Goal: Information Seeking & Learning: Learn about a topic

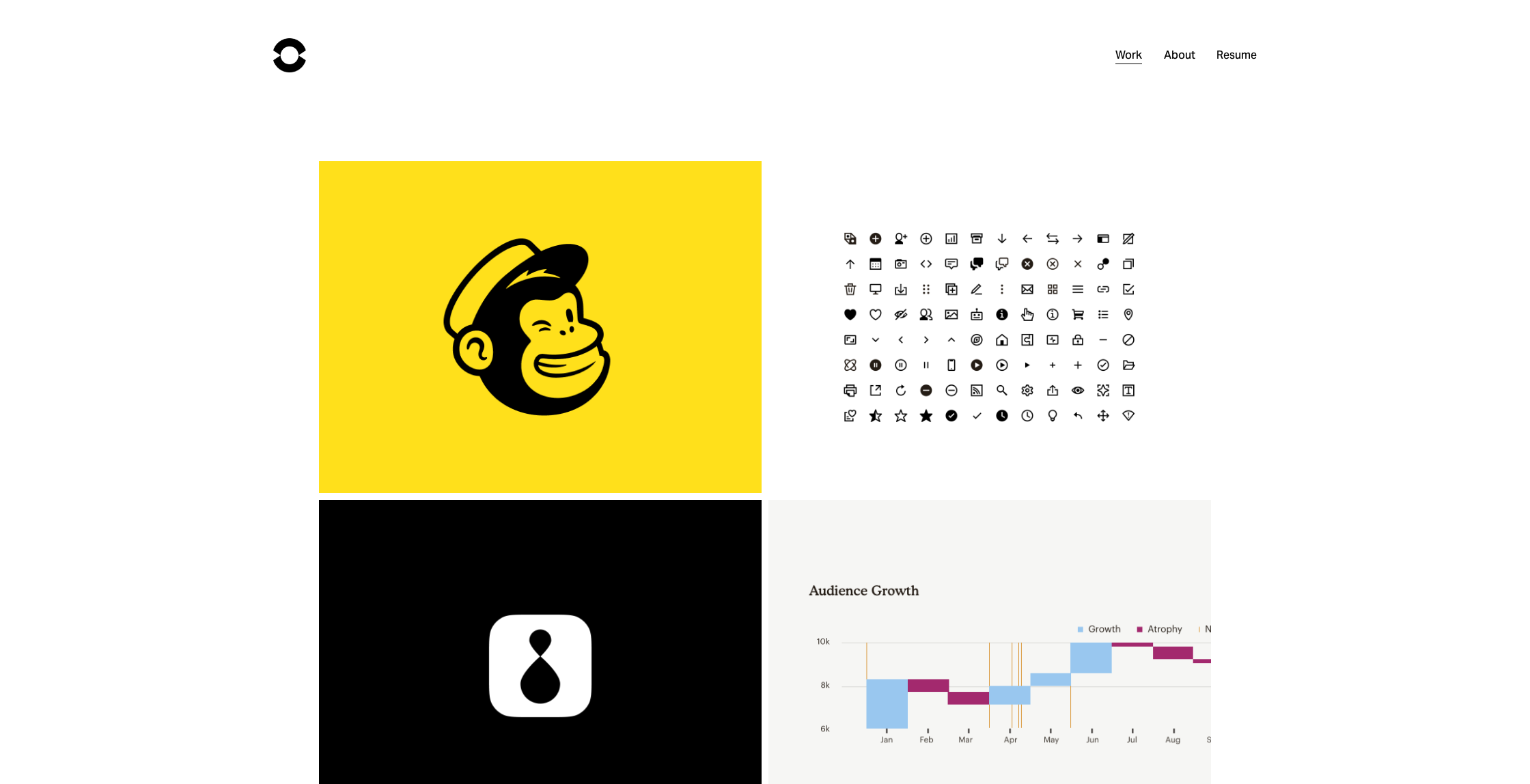
click at [1181, 55] on link "About" at bounding box center [1180, 56] width 32 height 20
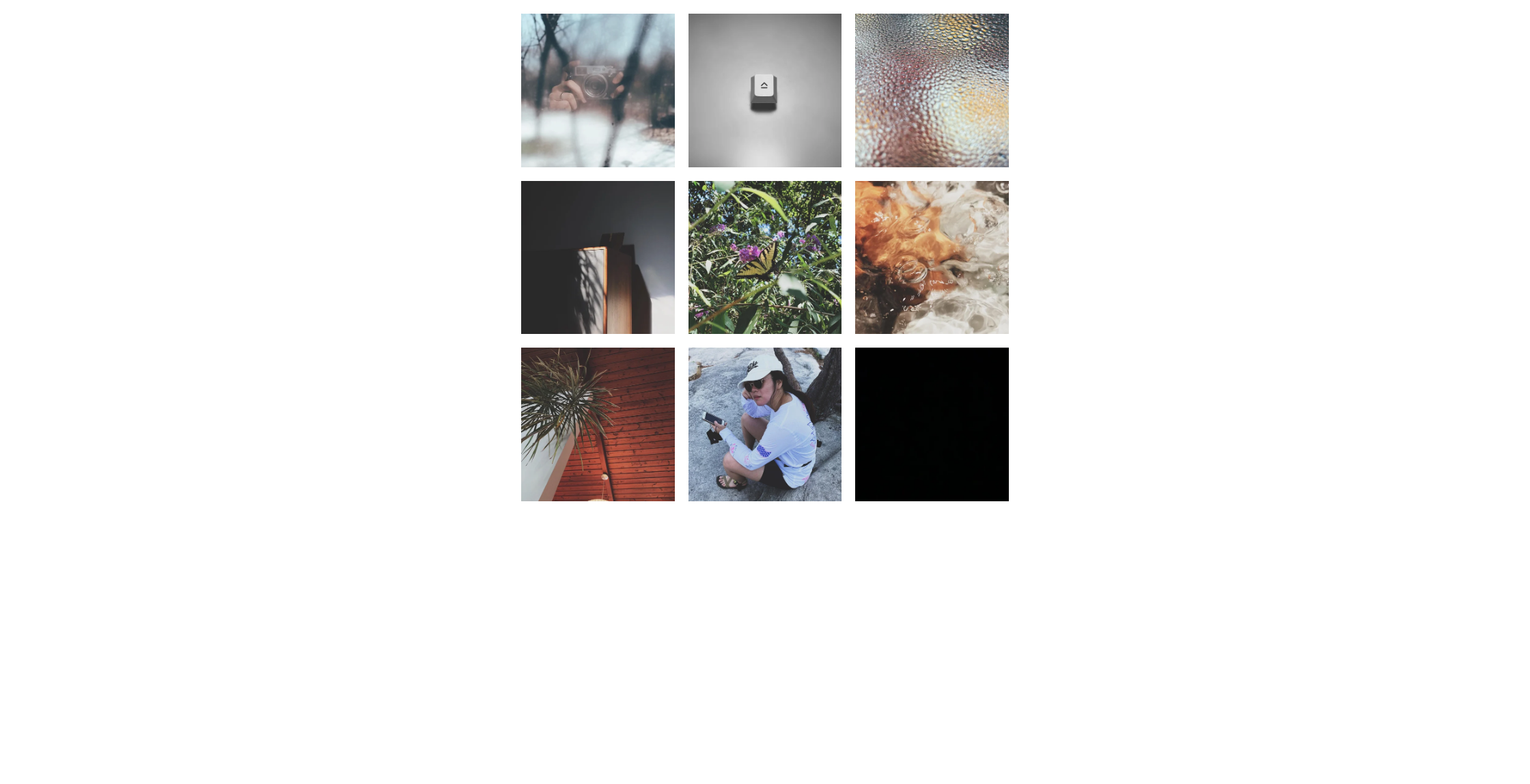
scroll to position [1040, 0]
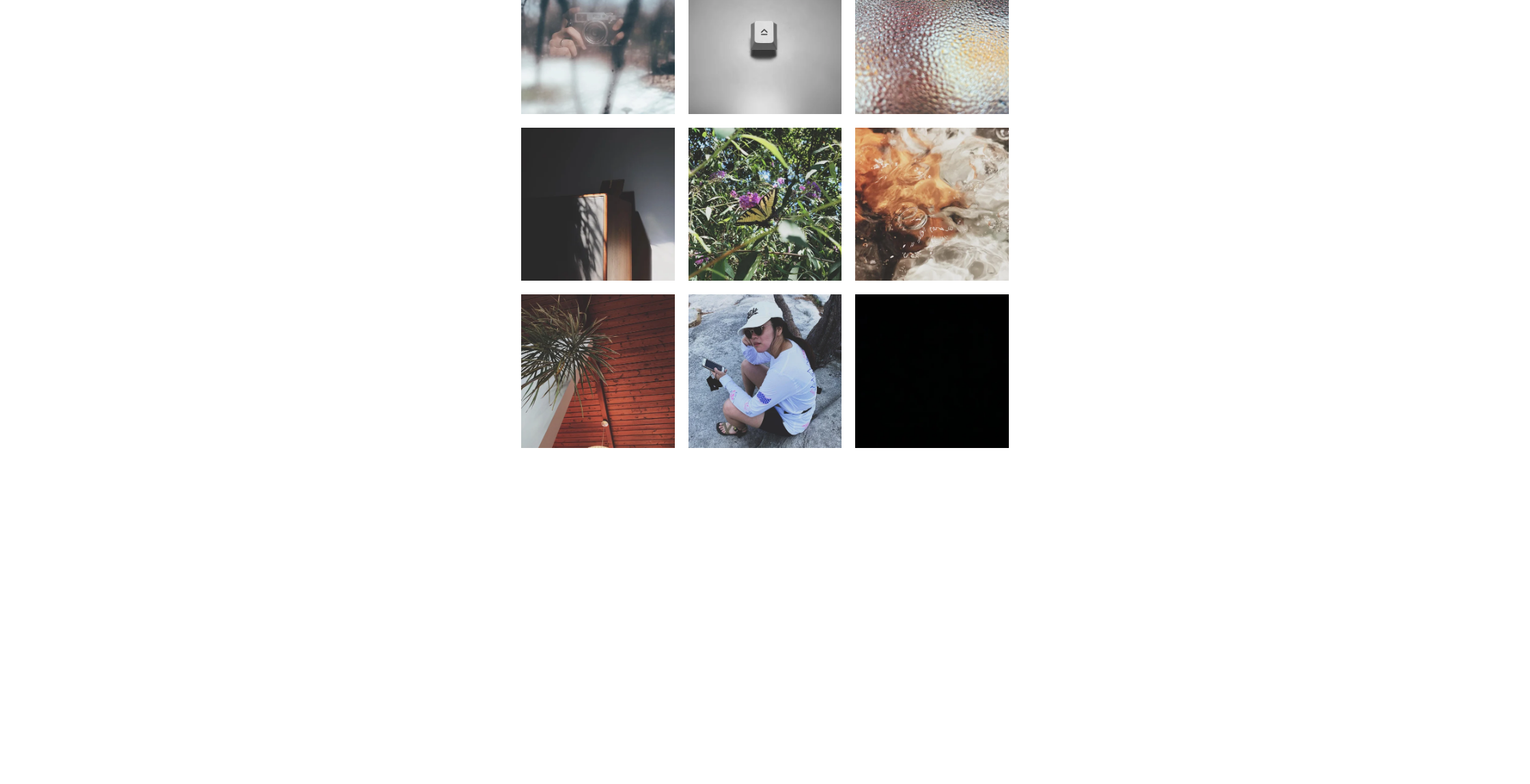
click at [753, 354] on img at bounding box center [766, 371] width 154 height 192
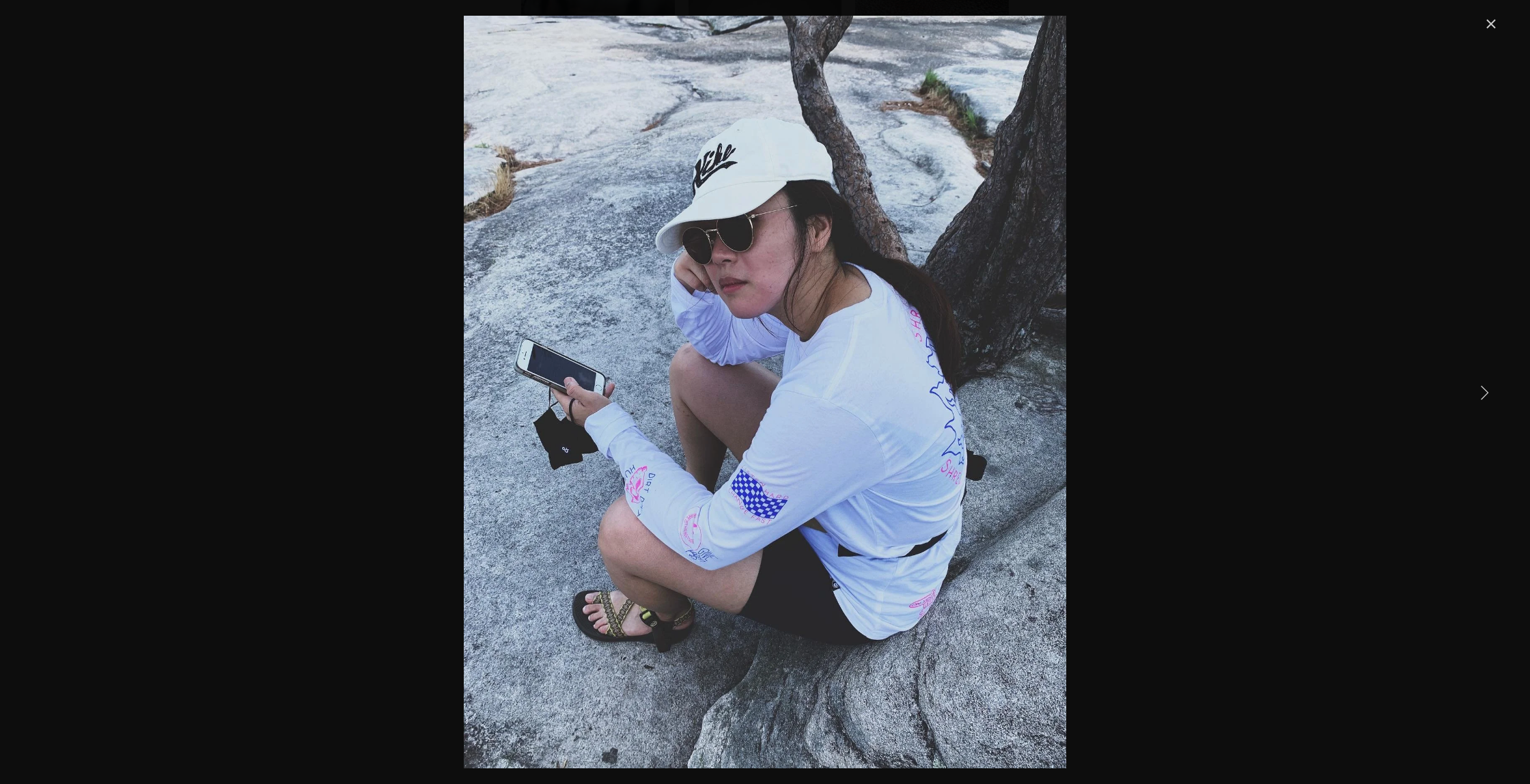
click at [1477, 394] on link "Next Item" at bounding box center [1484, 392] width 30 height 30
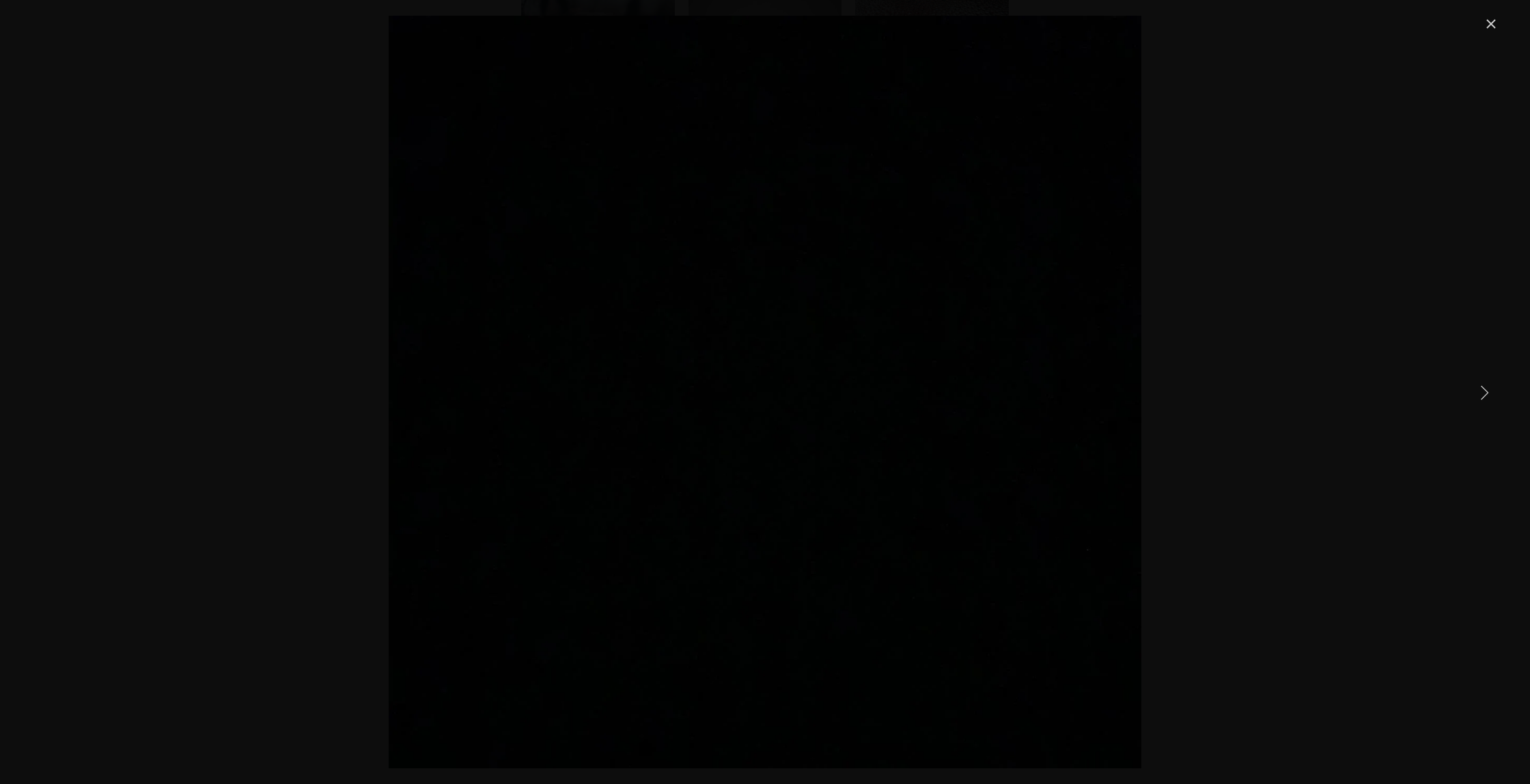
click at [1497, 24] on link "Close" at bounding box center [1491, 24] width 16 height 16
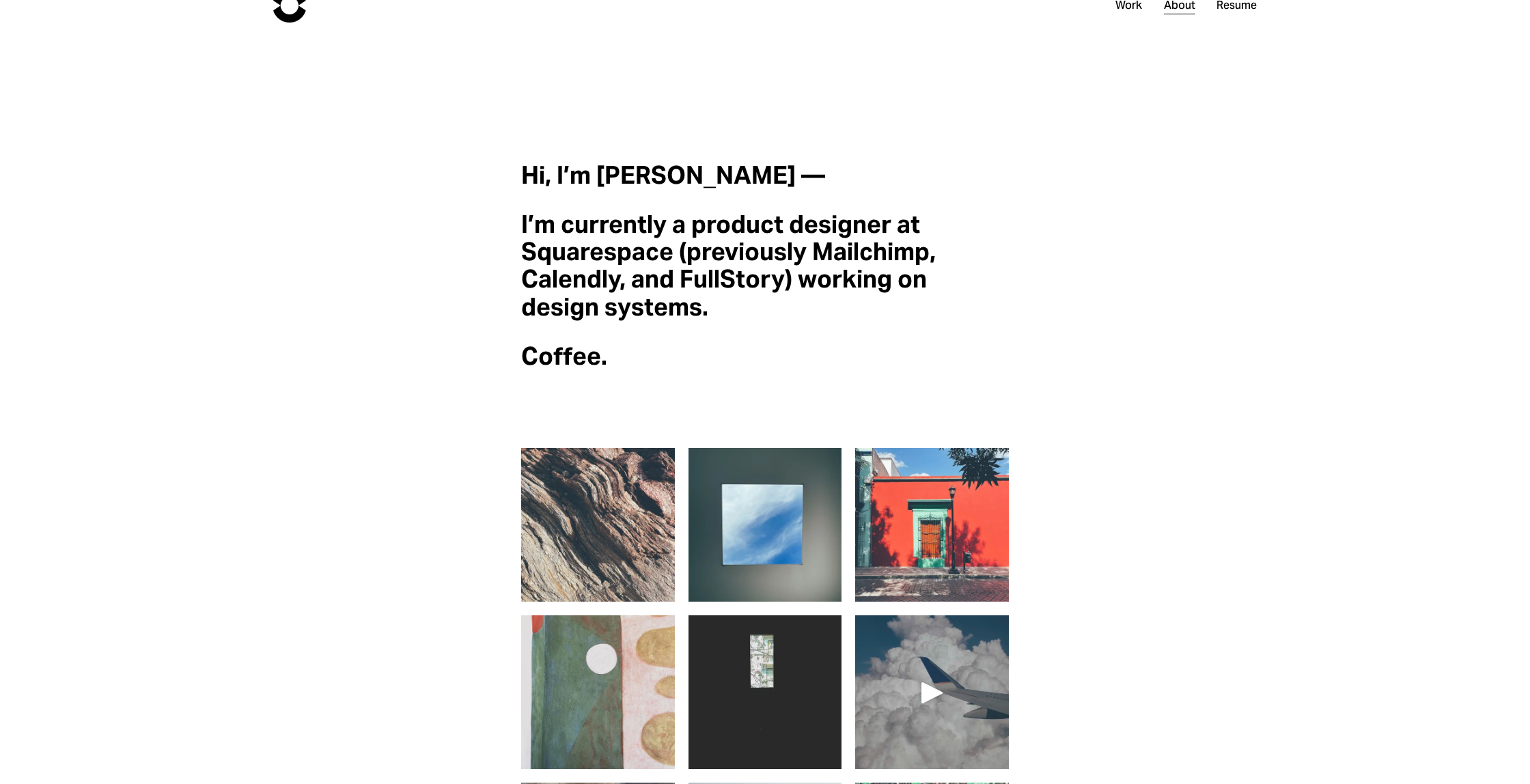
scroll to position [0, 0]
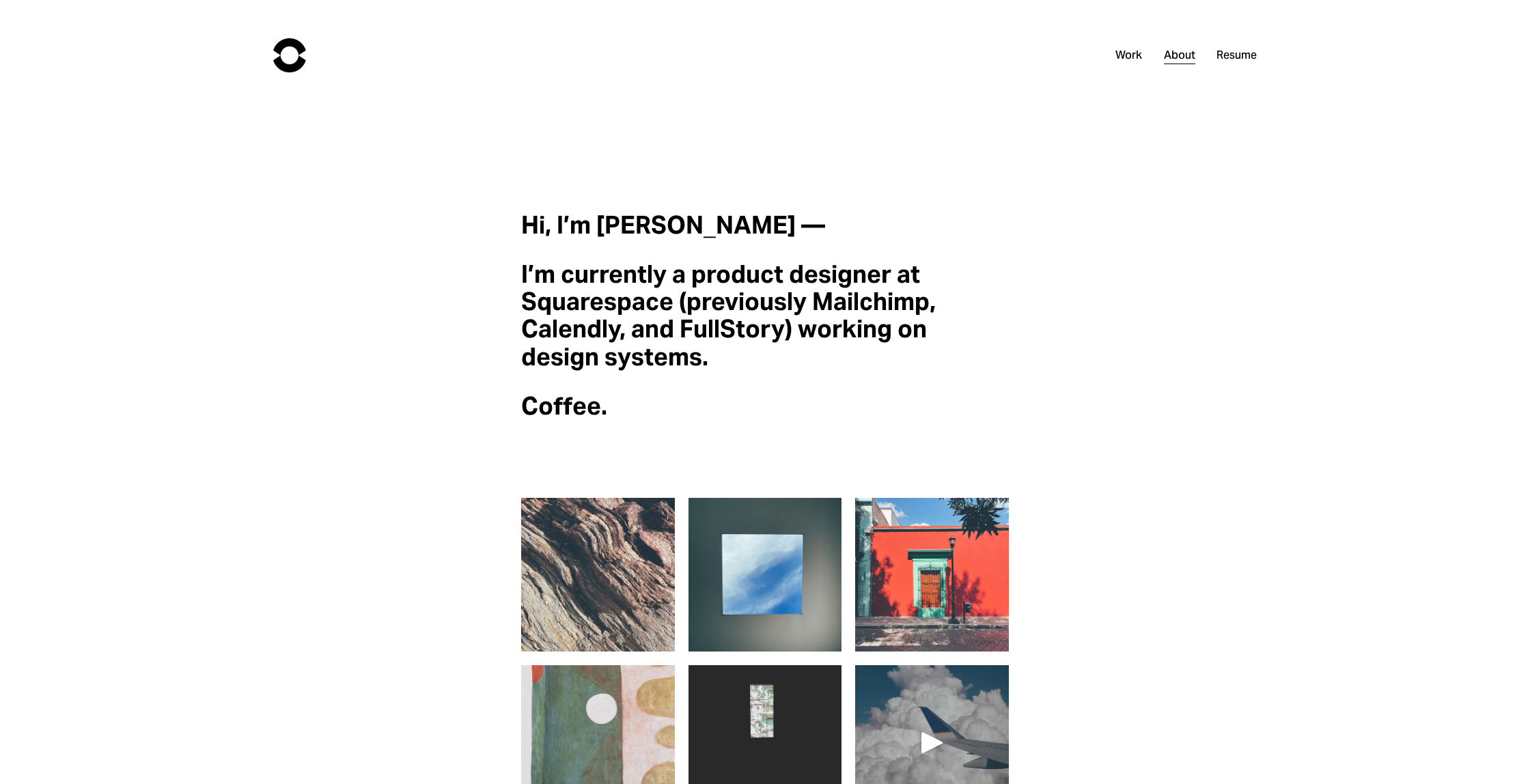
click at [1232, 53] on link "Resume" at bounding box center [1237, 56] width 41 height 20
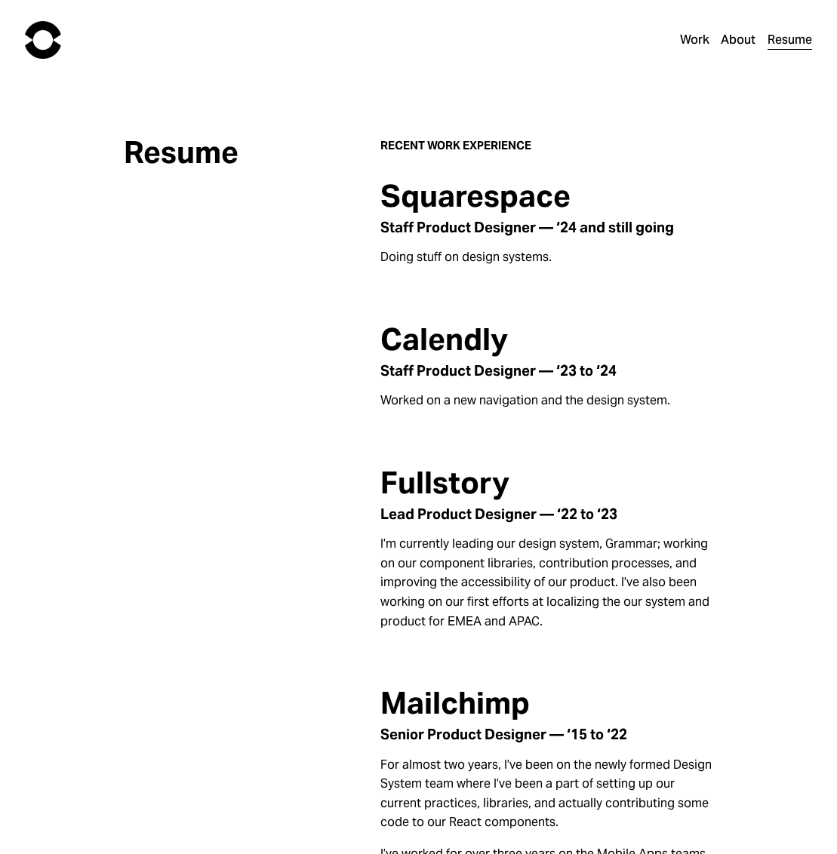
click at [475, 145] on strong "RECENT WORK EXPERIENCE" at bounding box center [455, 145] width 151 height 14
click at [220, 148] on h2 "Resume" at bounding box center [239, 153] width 231 height 34
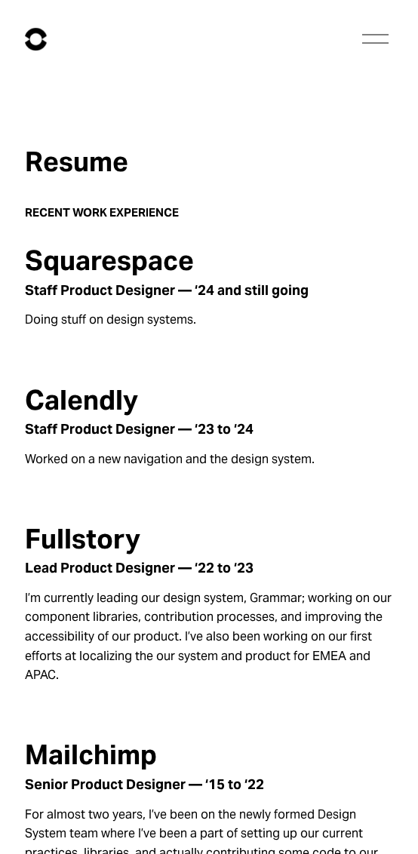
click at [117, 214] on strong "RECENT WORK EXPERIENCE" at bounding box center [102, 212] width 154 height 14
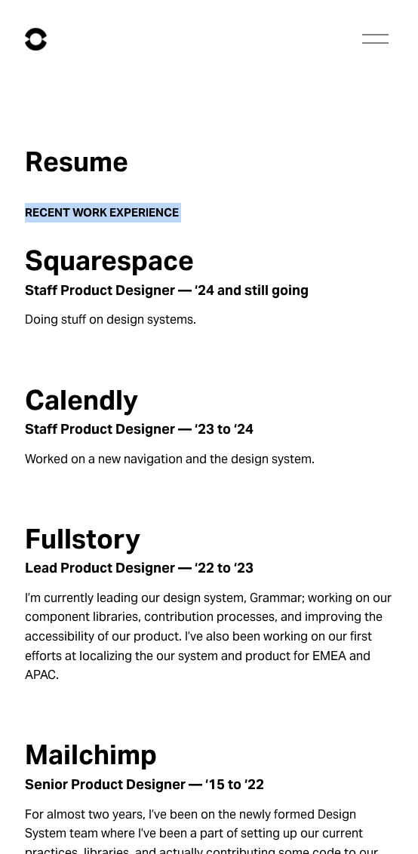
click at [117, 214] on strong "RECENT WORK EXPERIENCE" at bounding box center [102, 212] width 154 height 14
click at [109, 257] on h2 "Squarespace" at bounding box center [209, 260] width 368 height 29
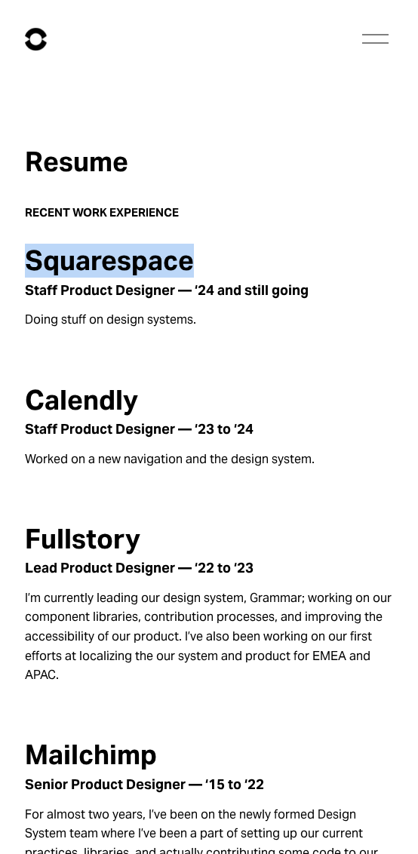
click at [109, 257] on h2 "Squarespace" at bounding box center [209, 260] width 368 height 29
click at [234, 282] on h4 "Staff Product Designer — ‘24 and still going" at bounding box center [209, 290] width 368 height 17
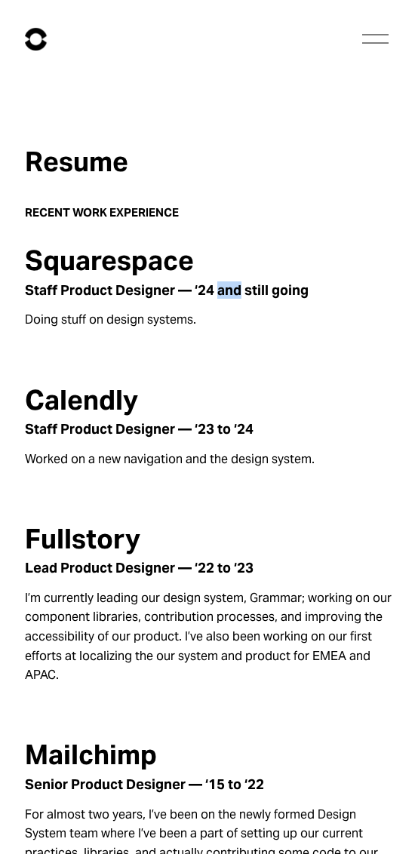
click at [234, 282] on h4 "Staff Product Designer — ‘24 and still going" at bounding box center [209, 290] width 368 height 17
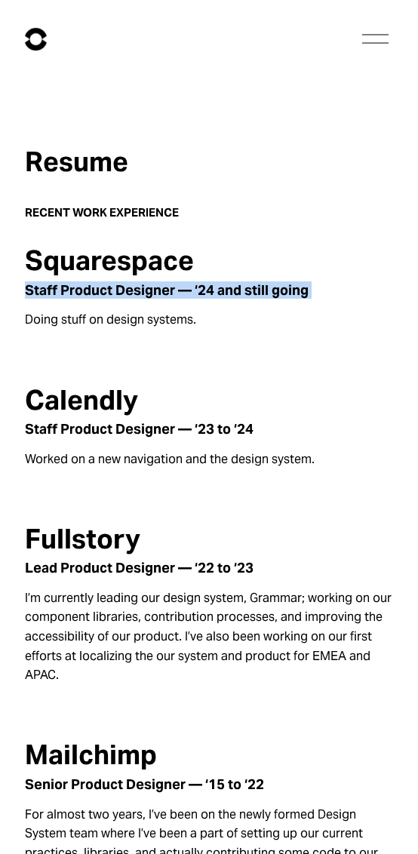
click at [234, 282] on h4 "Staff Product Designer — ‘24 and still going" at bounding box center [209, 290] width 368 height 17
click at [170, 321] on p "Doing stuff on design systems." at bounding box center [209, 320] width 368 height 20
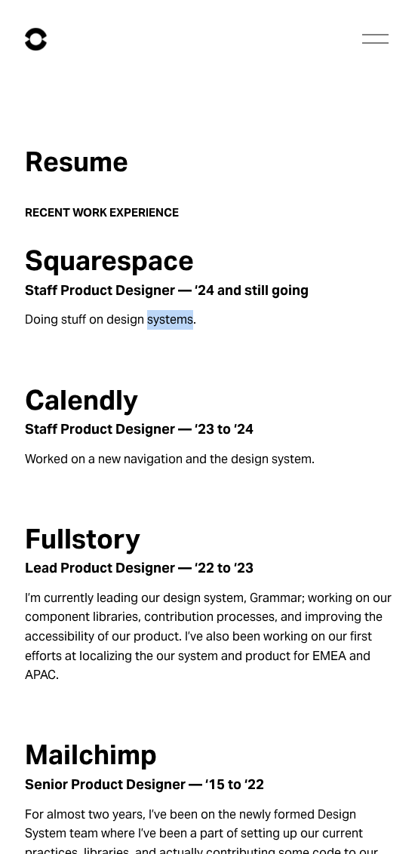
click at [170, 321] on p "Doing stuff on design systems." at bounding box center [209, 320] width 368 height 20
click at [133, 288] on h4 "Staff Product Designer — ‘24 and still going" at bounding box center [209, 290] width 368 height 17
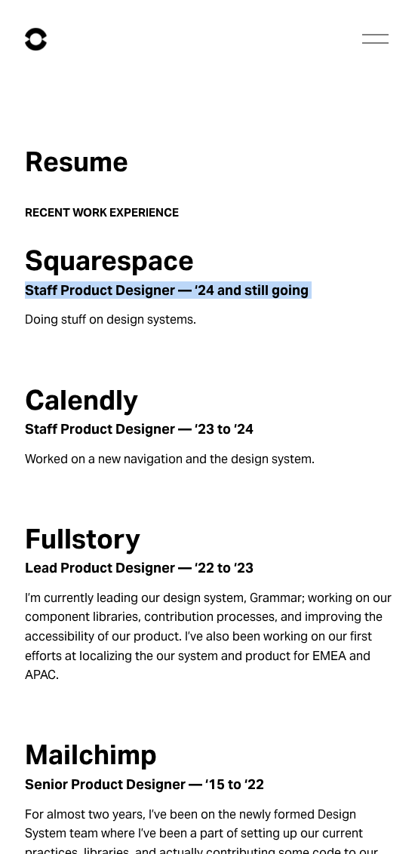
click at [133, 288] on h4 "Staff Product Designer — ‘24 and still going" at bounding box center [209, 290] width 368 height 17
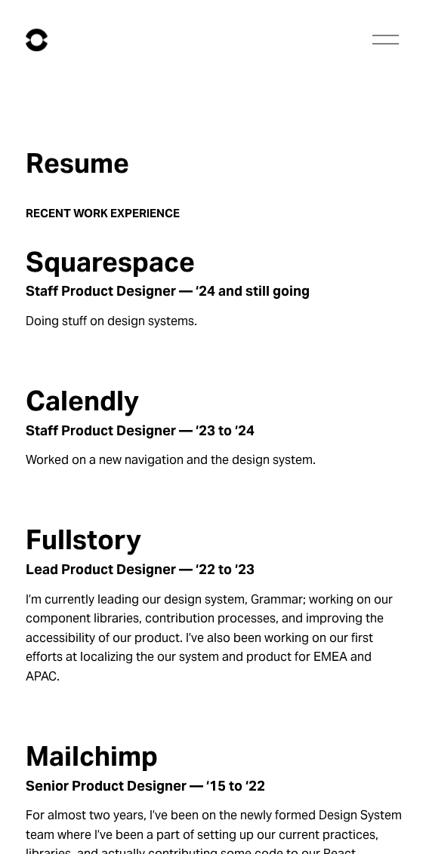
click at [324, 321] on p "Doing stuff on design systems." at bounding box center [214, 322] width 377 height 20
